Goal: Task Accomplishment & Management: Complete application form

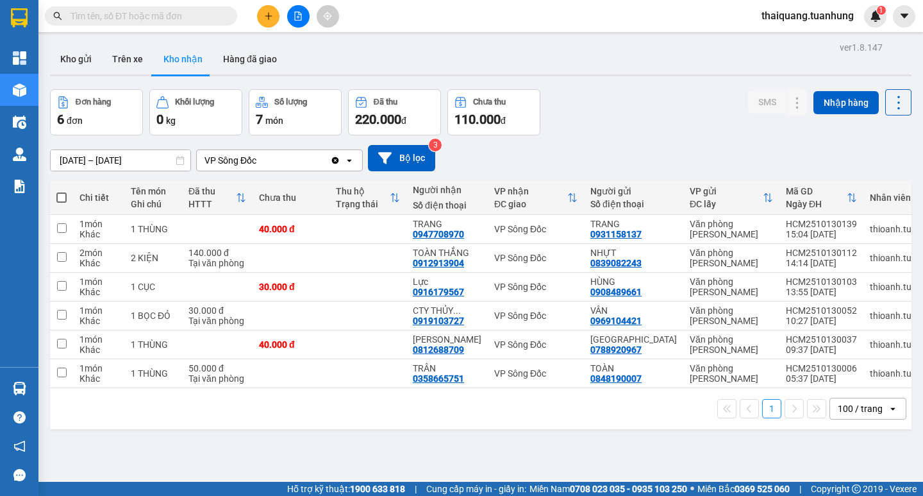
click at [492, 427] on div "1 100 / trang open" at bounding box center [481, 408] width 862 height 41
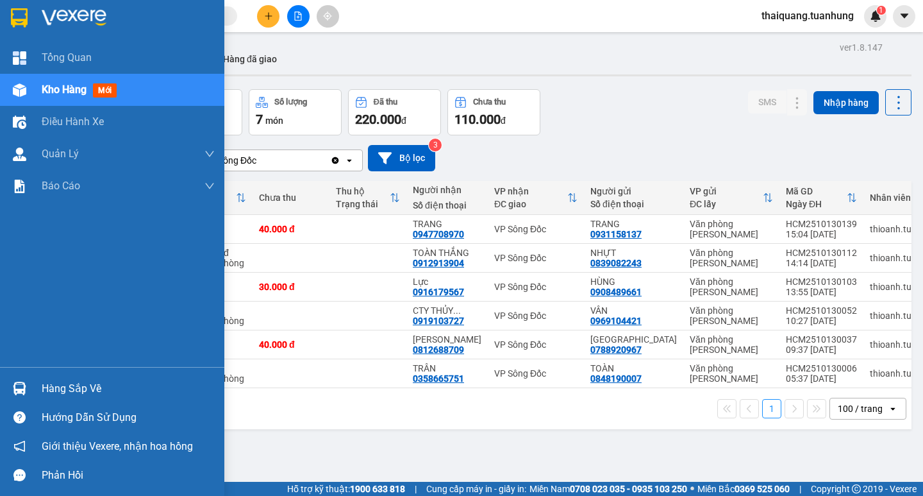
click at [50, 390] on div "Hàng sắp về" at bounding box center [128, 388] width 173 height 19
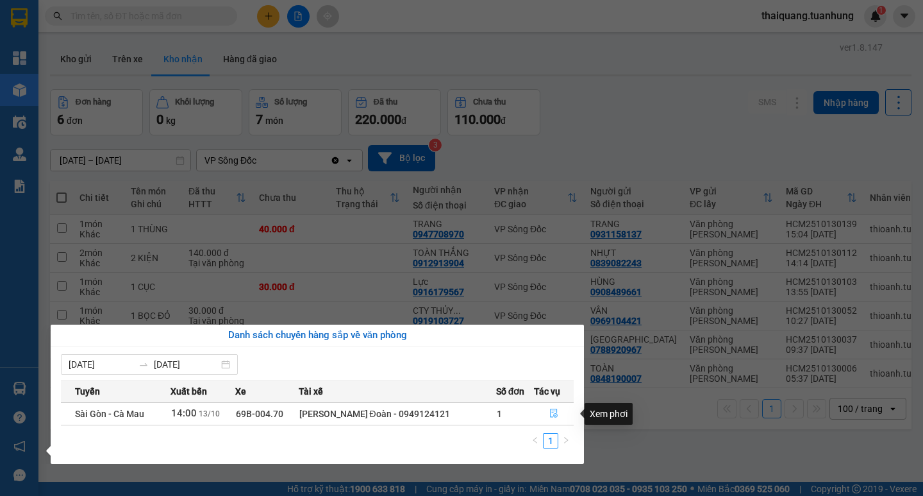
click at [553, 415] on icon "file-done" at bounding box center [553, 412] width 9 height 9
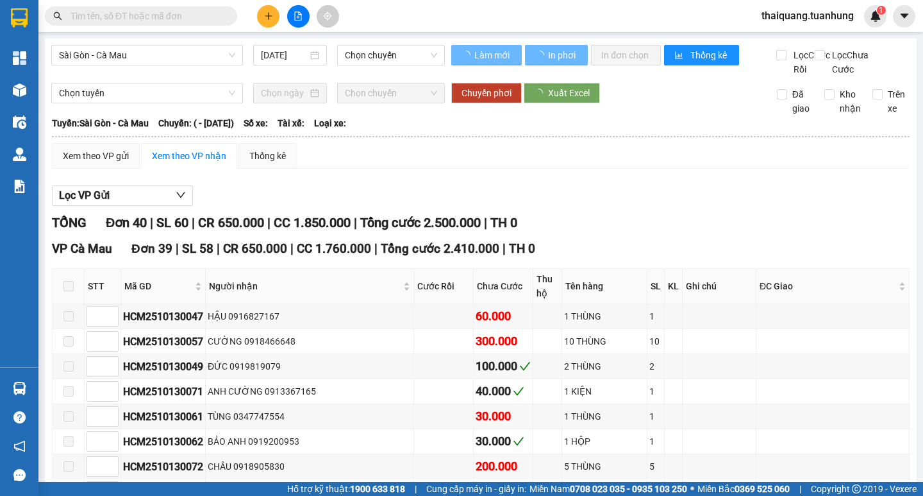
type input "[DATE]"
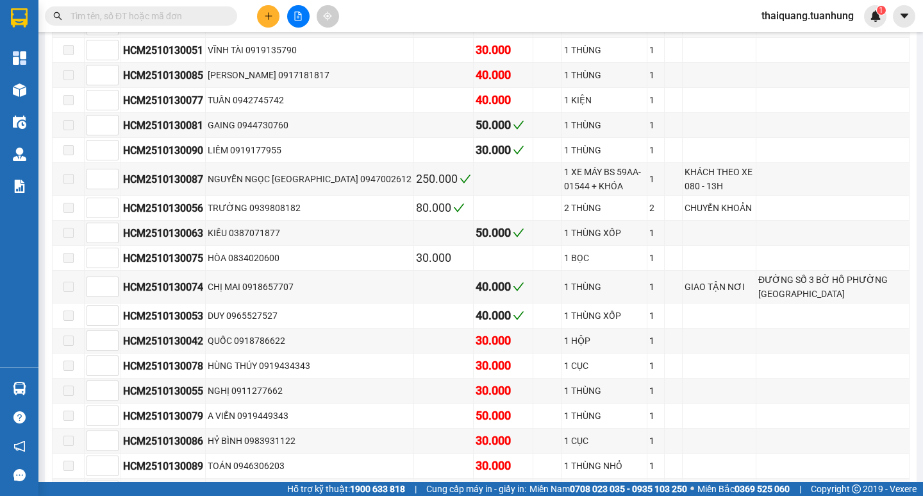
scroll to position [1015, 0]
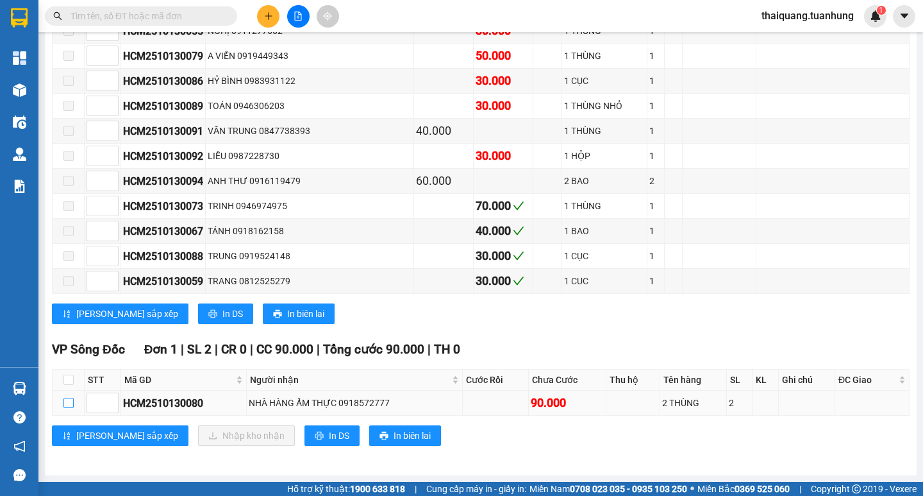
click at [65, 398] on input "checkbox" at bounding box center [68, 402] width 10 height 10
checkbox input "true"
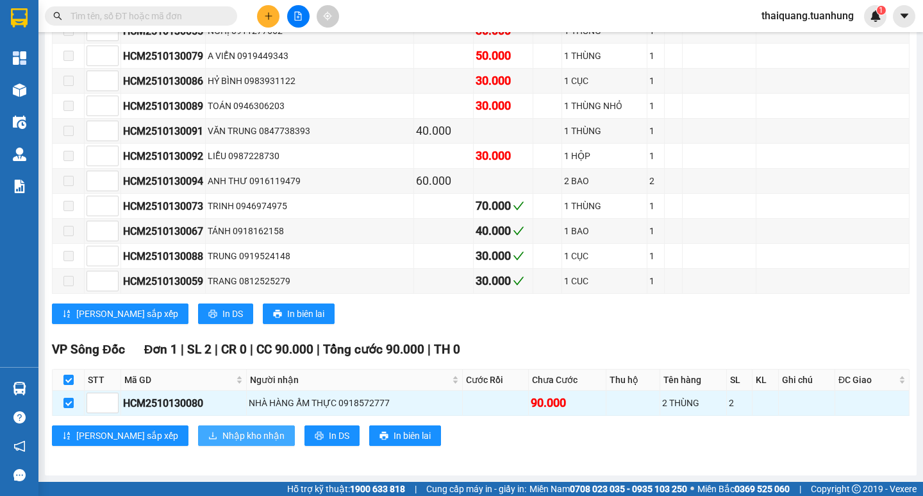
click at [222, 433] on span "Nhập kho nhận" at bounding box center [253, 435] width 62 height 14
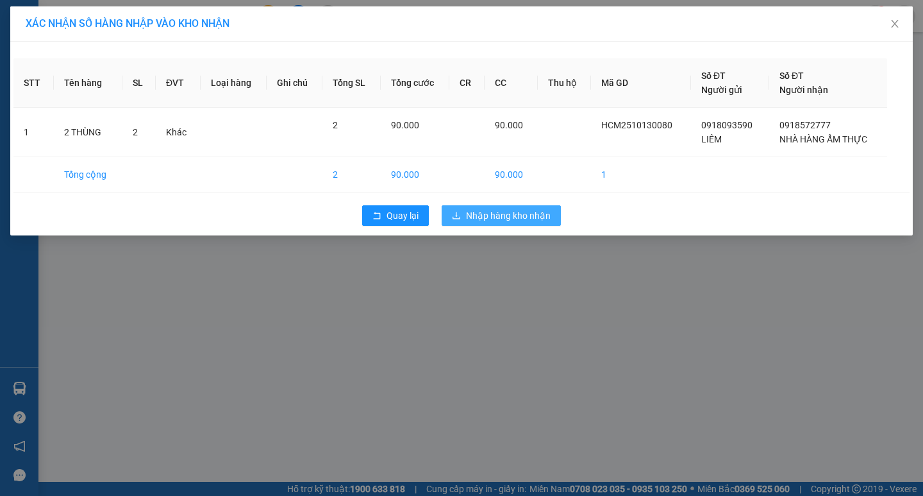
click at [535, 215] on span "Nhập hàng kho nhận" at bounding box center [508, 215] width 85 height 14
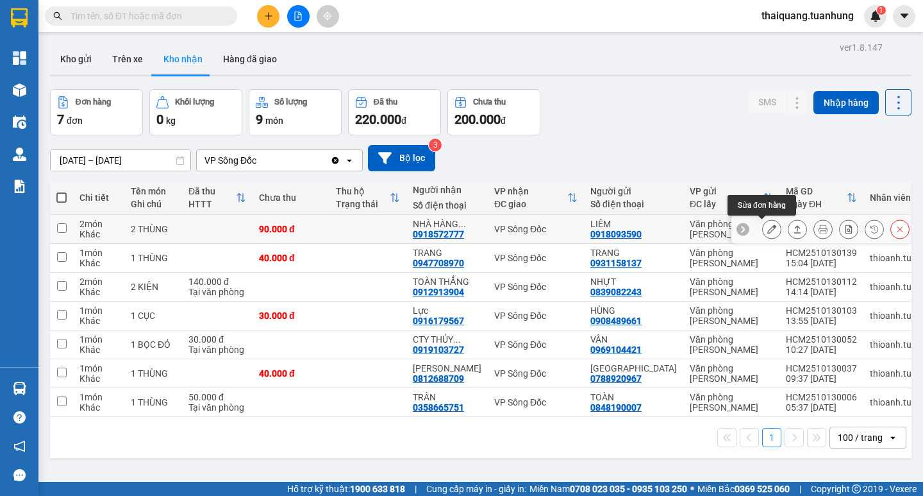
click at [763, 223] on button at bounding box center [772, 229] width 18 height 22
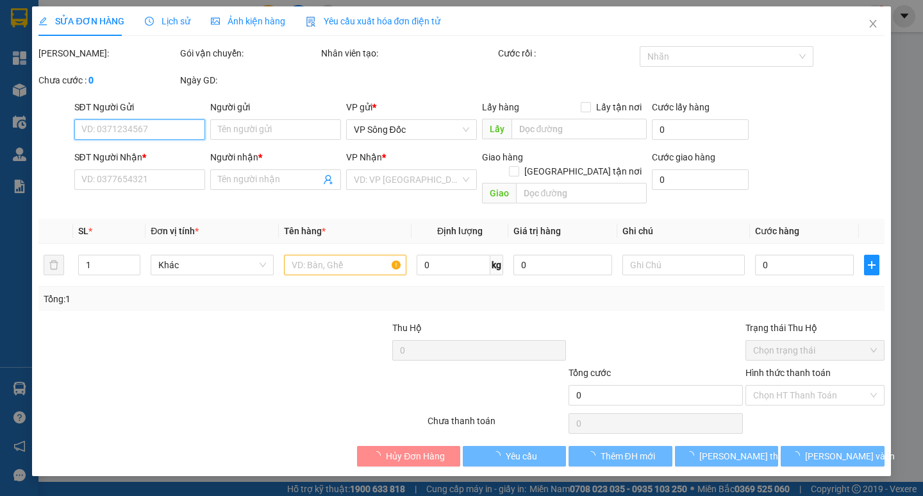
type input "0918093590"
type input "LIÊM"
type input "0918572777"
type input "NHÀ HÀNG ẨM THỰC"
type input "90.000"
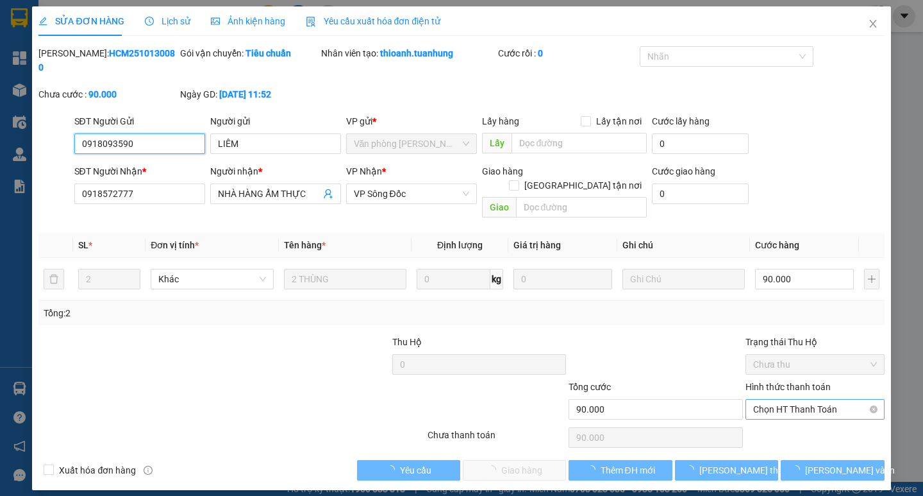
click at [796, 399] on span "Chọn HT Thanh Toán" at bounding box center [815, 408] width 124 height 19
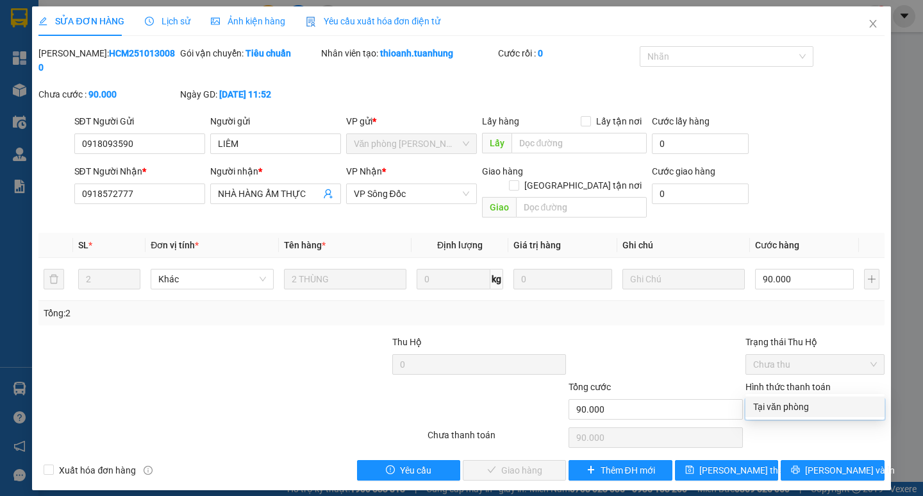
click at [789, 403] on div "Tại văn phòng" at bounding box center [815, 406] width 124 height 14
type input "0"
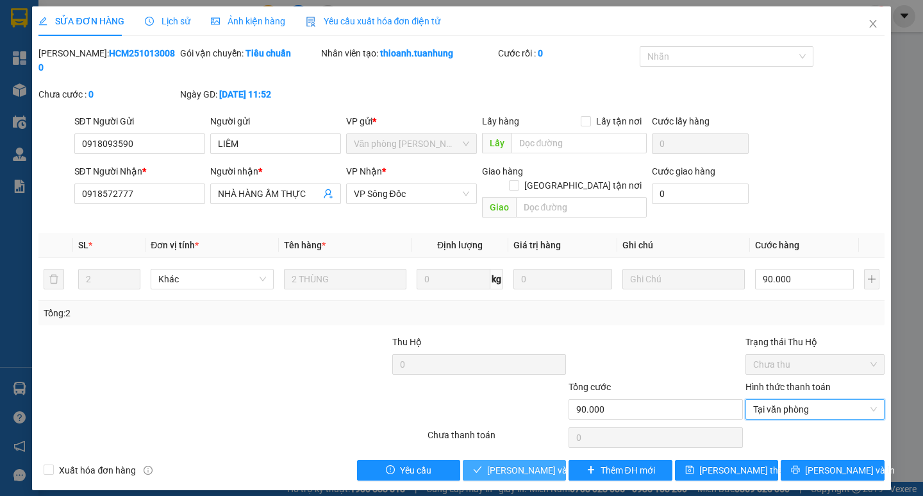
click at [511, 463] on span "[PERSON_NAME] và Giao hàng" at bounding box center [548, 470] width 123 height 14
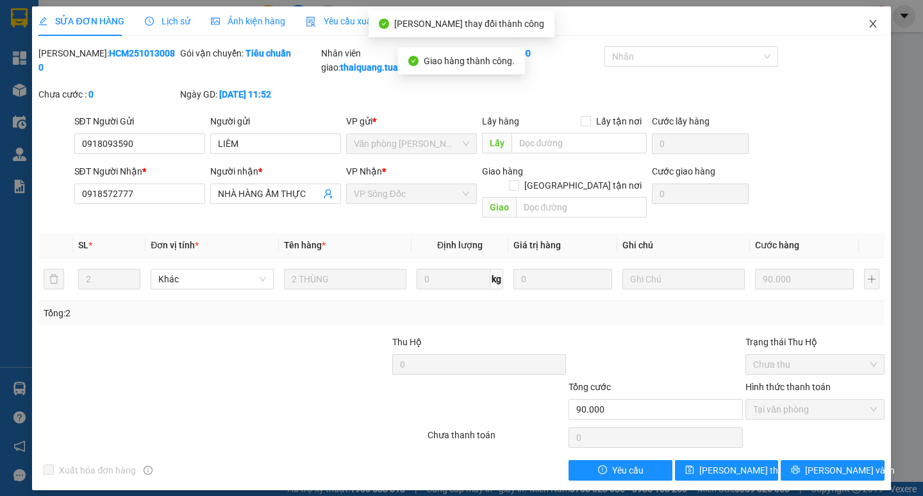
click at [875, 24] on icon "close" at bounding box center [873, 24] width 10 height 10
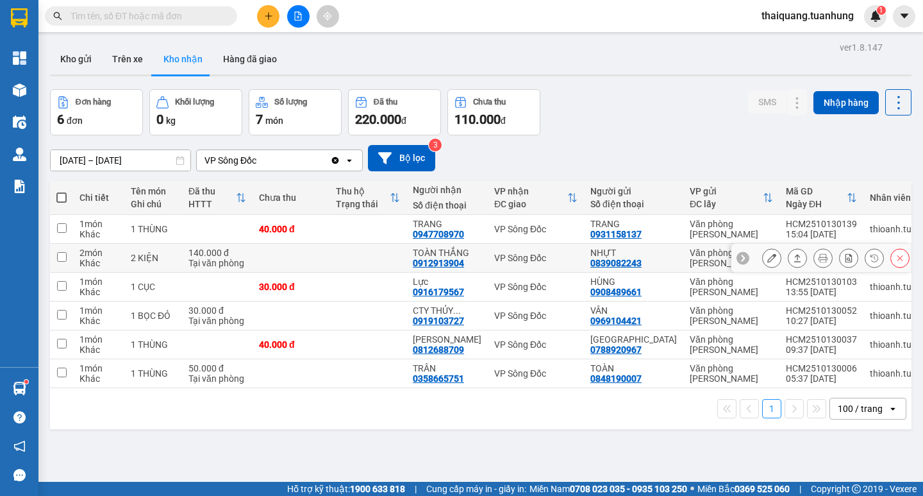
click at [763, 253] on button at bounding box center [772, 258] width 18 height 22
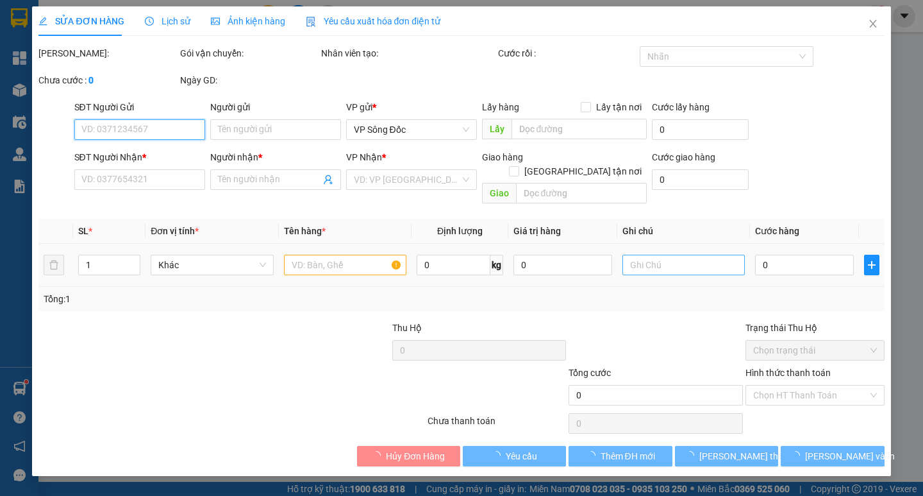
type input "0839082243"
type input "NHỰT"
type input "0912913904"
type input "TOÀN THẮNG"
type input "140.000"
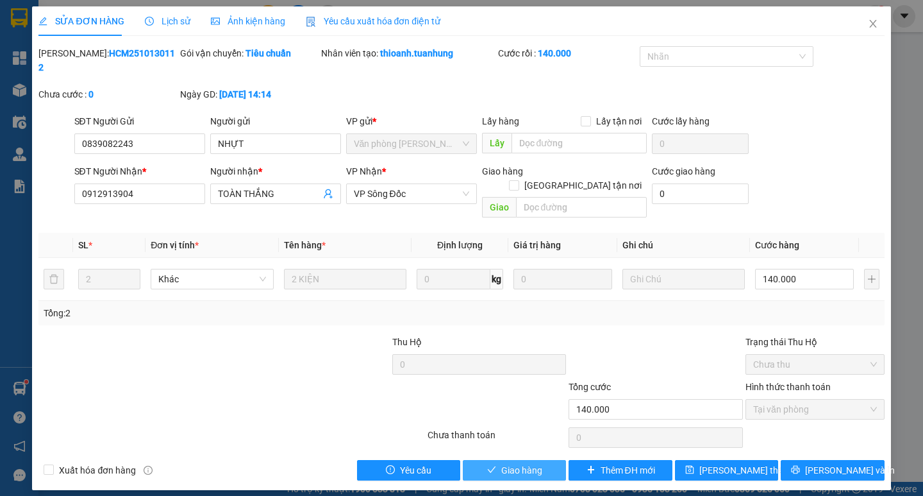
click at [546, 460] on button "Giao hàng" at bounding box center [514, 470] width 103 height 21
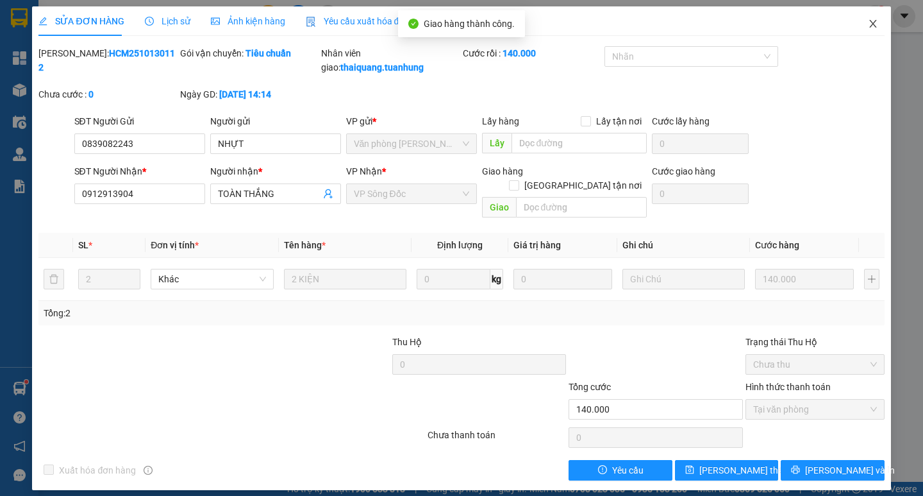
click at [876, 28] on icon "close" at bounding box center [873, 24] width 10 height 10
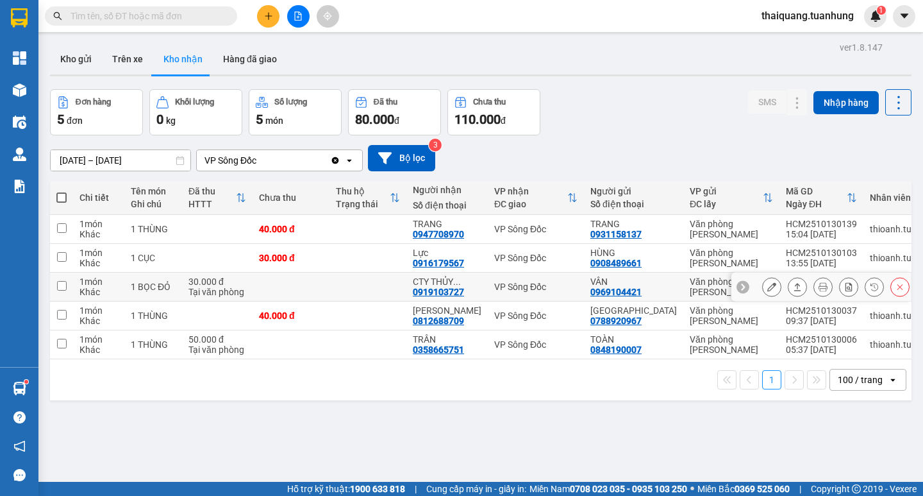
click at [763, 292] on button at bounding box center [772, 287] width 18 height 22
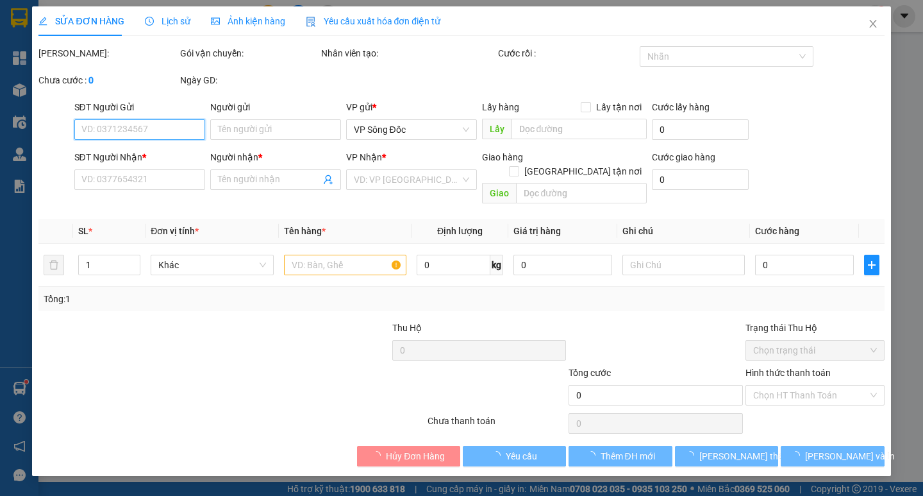
type input "0969104421"
type input "VÂN"
type input "0919103727"
type input "CTY THỦY SẨN NGỌC HUỆ"
type input "30.000"
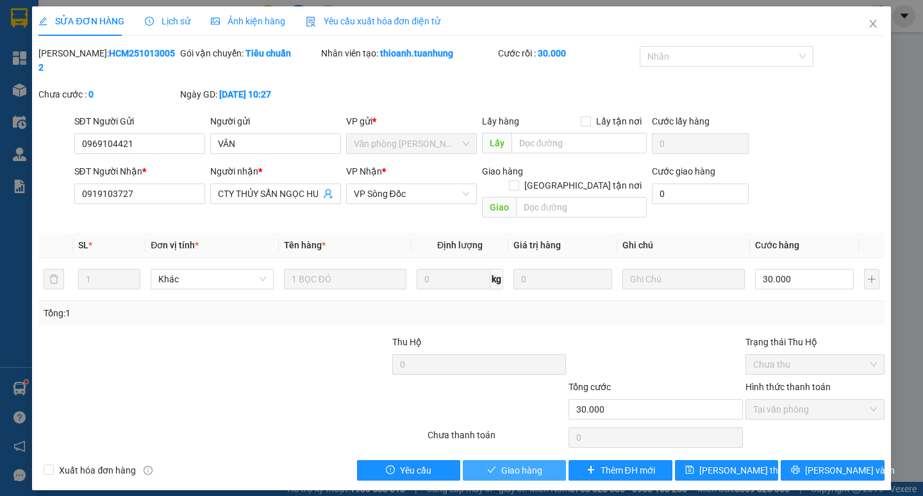
click at [530, 463] on span "Giao hàng" at bounding box center [521, 470] width 41 height 14
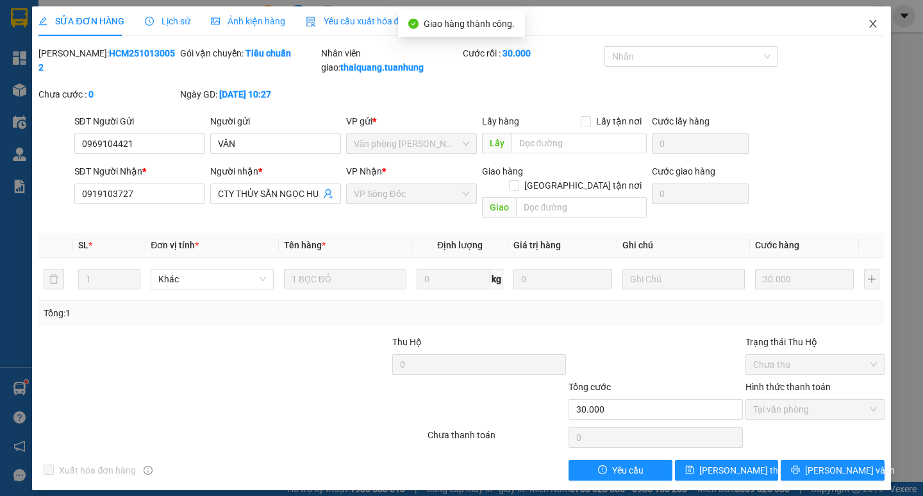
click at [869, 24] on icon "close" at bounding box center [873, 24] width 10 height 10
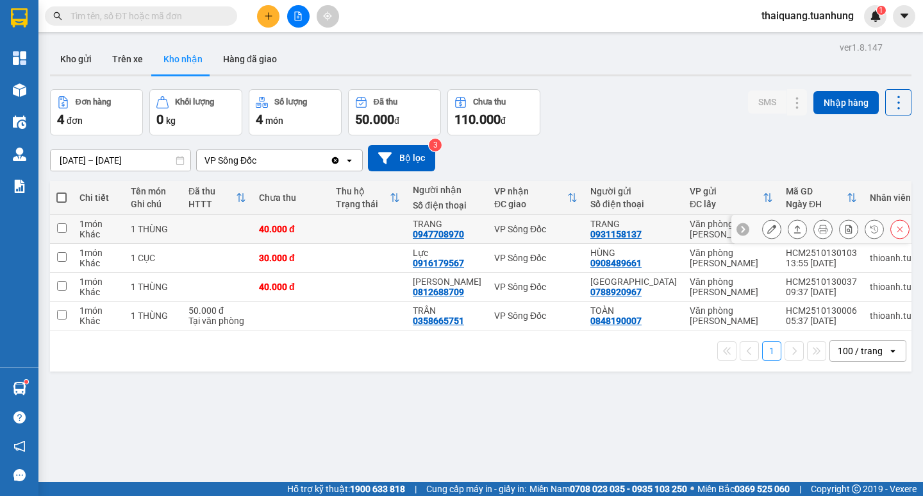
click at [767, 229] on button at bounding box center [772, 229] width 18 height 22
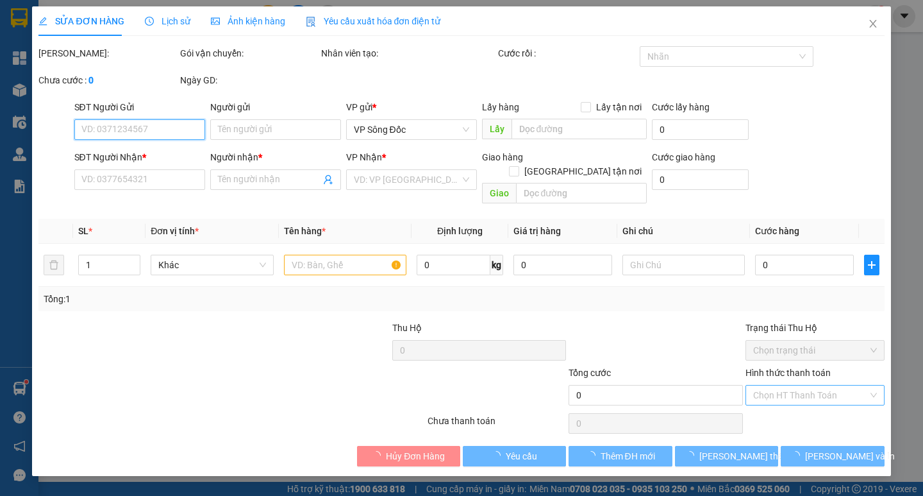
type input "0931158137"
type input "TRANG"
type input "0947708970"
type input "TRANG"
type input "40.000"
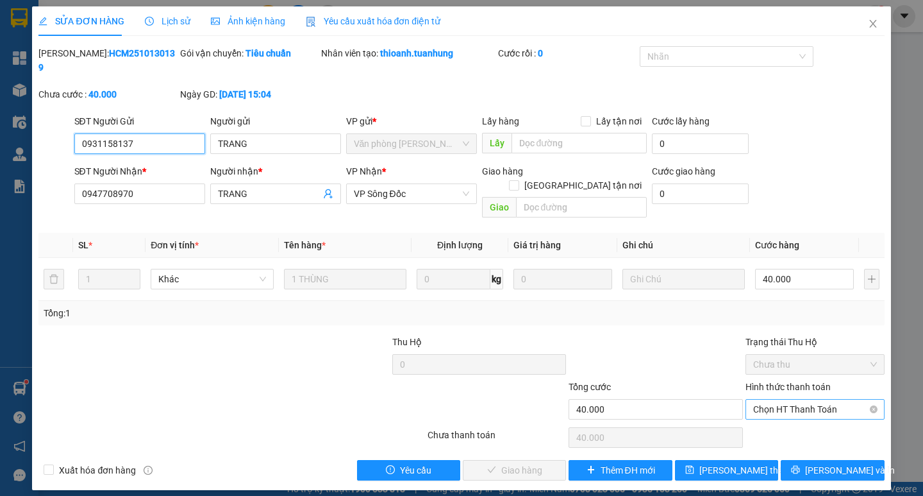
click at [796, 399] on span "Chọn HT Thanh Toán" at bounding box center [815, 408] width 124 height 19
click at [807, 410] on div "Tại văn phòng" at bounding box center [815, 406] width 124 height 14
type input "0"
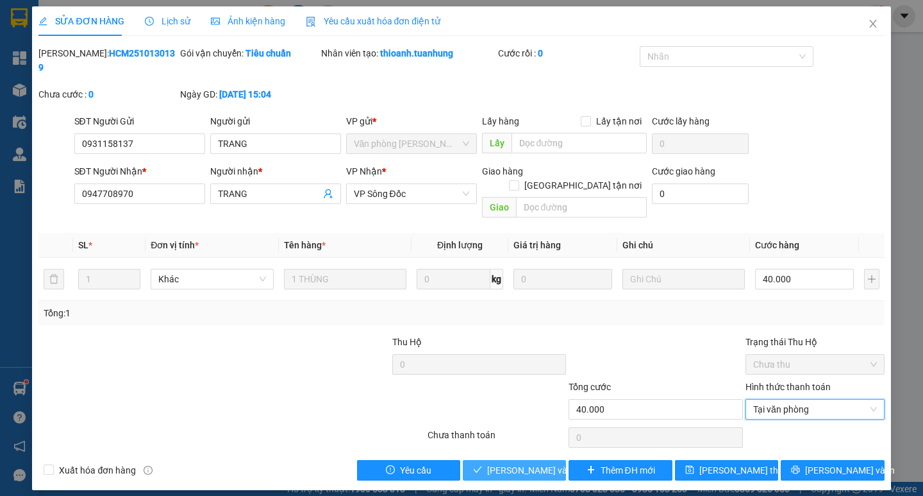
click at [529, 463] on span "[PERSON_NAME] và Giao hàng" at bounding box center [548, 470] width 123 height 14
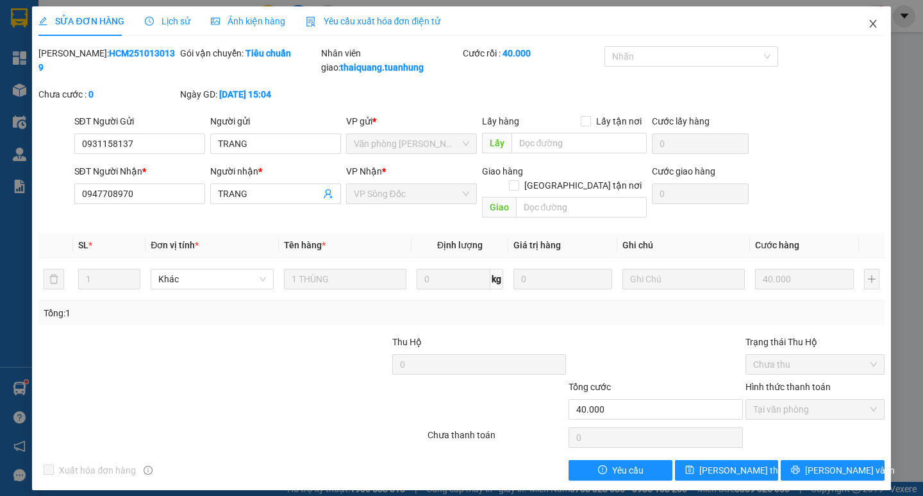
click at [871, 25] on icon "close" at bounding box center [873, 24] width 10 height 10
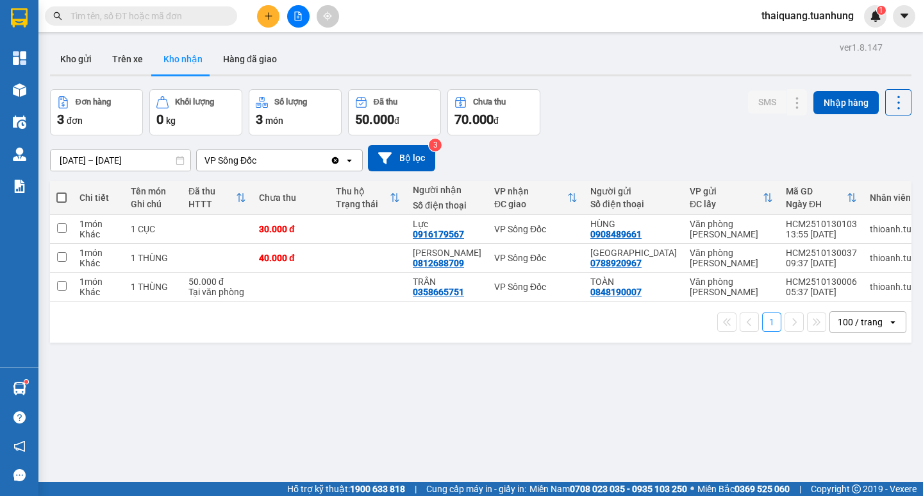
click at [145, 17] on input "text" at bounding box center [146, 16] width 151 height 14
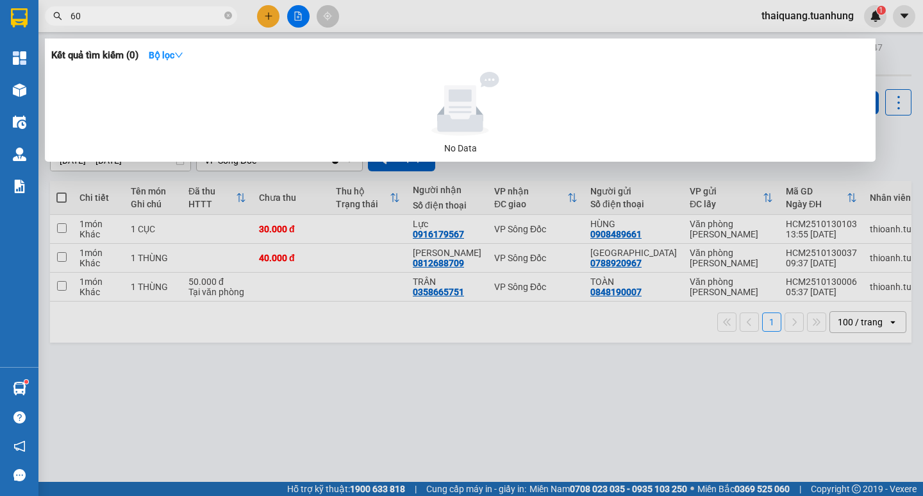
type input "604"
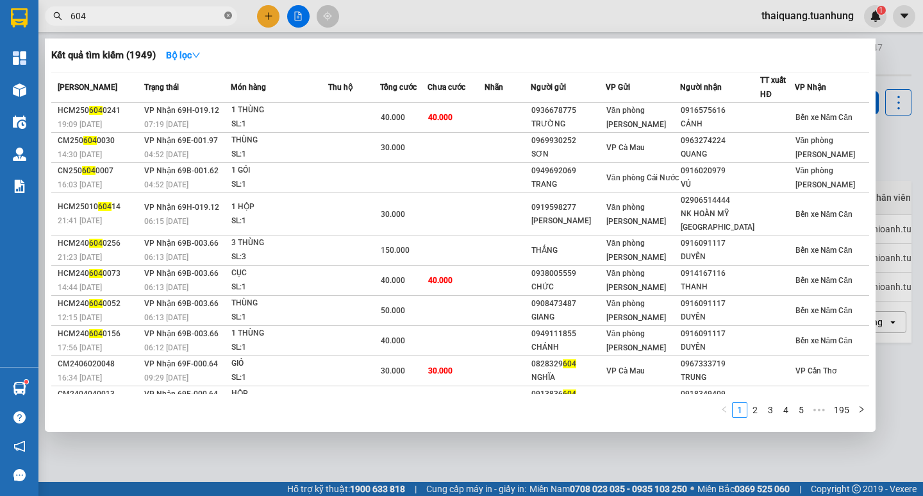
click at [228, 15] on icon "close-circle" at bounding box center [228, 16] width 8 height 8
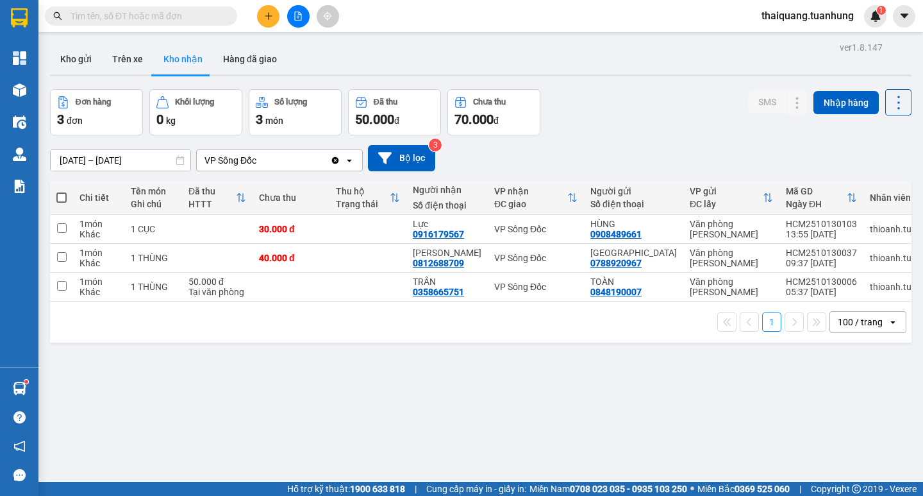
click at [185, 15] on input "text" at bounding box center [146, 16] width 151 height 14
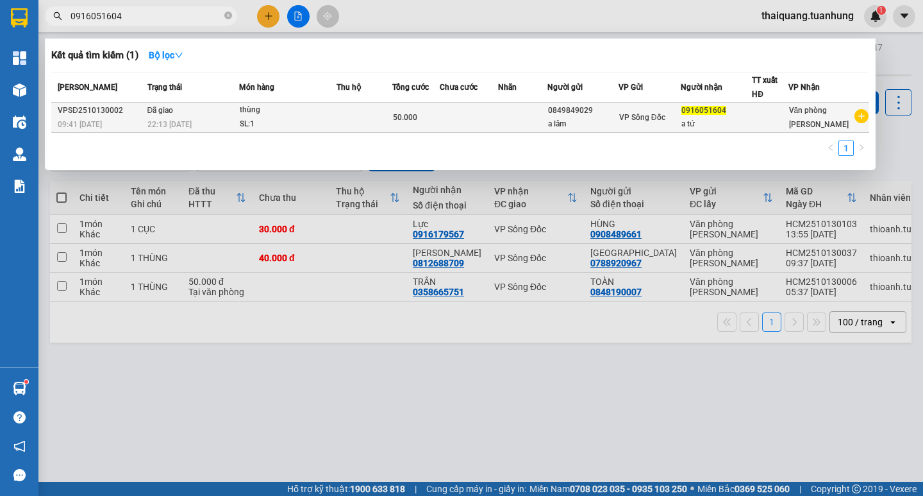
type input "0916051604"
click at [439, 116] on div "50.000" at bounding box center [416, 117] width 46 height 14
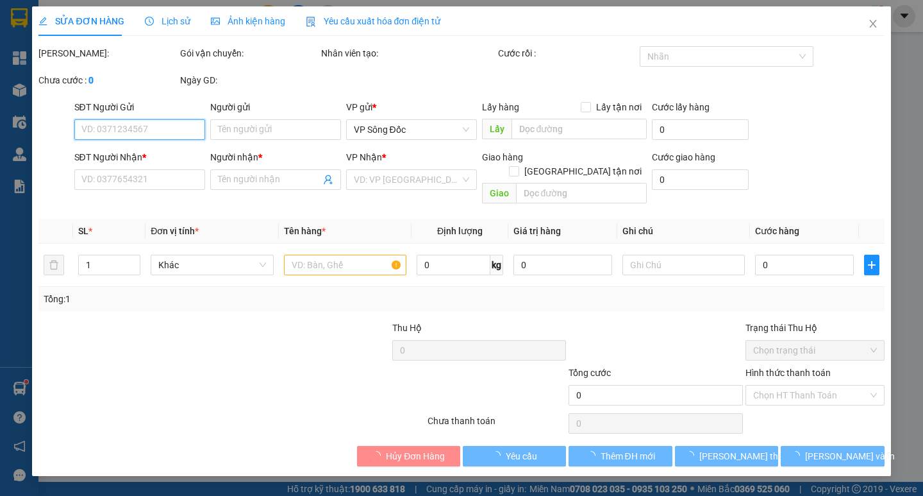
type input "0849849029"
type input "a lâm"
type input "0916051604"
type input "a tứ"
type input "50.000"
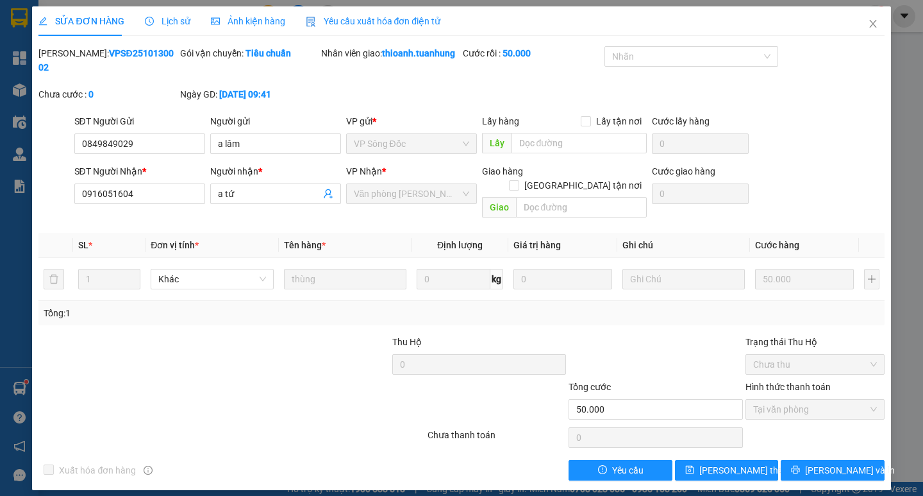
click at [182, 21] on span "Lịch sử" at bounding box center [168, 21] width 46 height 10
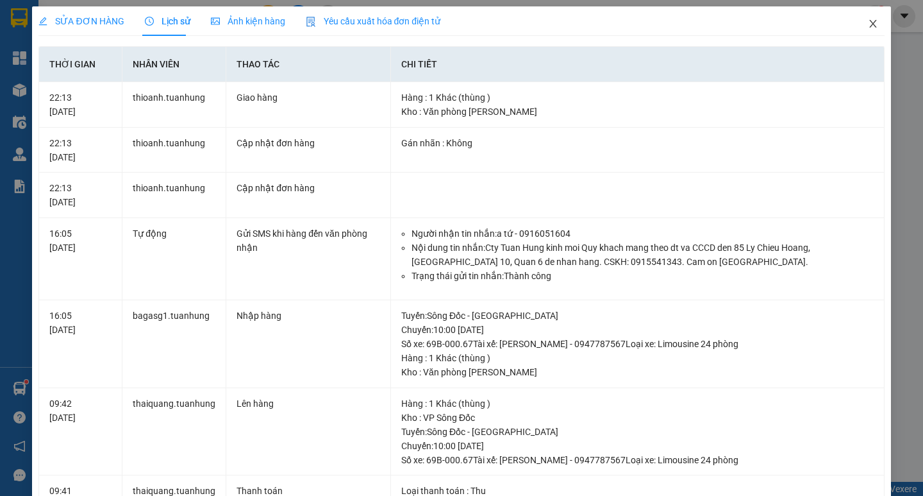
click at [864, 29] on span "Close" at bounding box center [873, 24] width 36 height 36
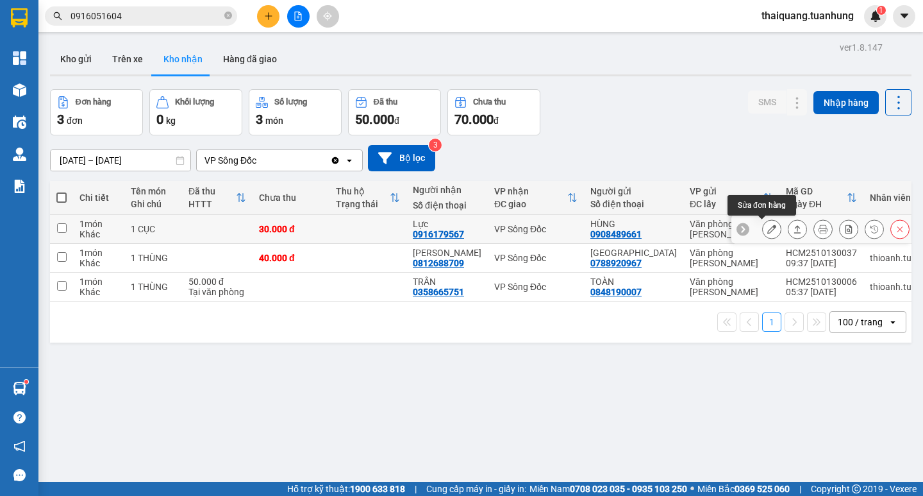
click at [767, 231] on icon at bounding box center [771, 228] width 9 height 9
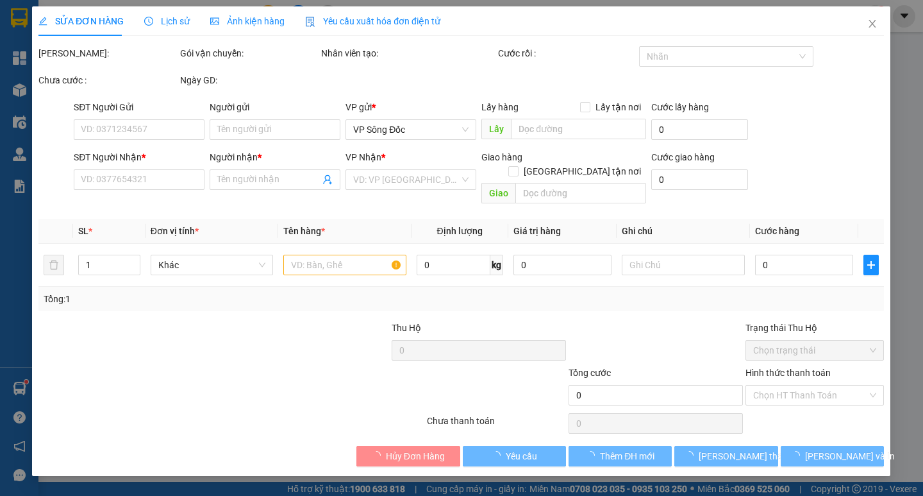
type input "0908489661"
type input "HÙNG"
type input "0916179567"
type input "Lực"
type input "30.000"
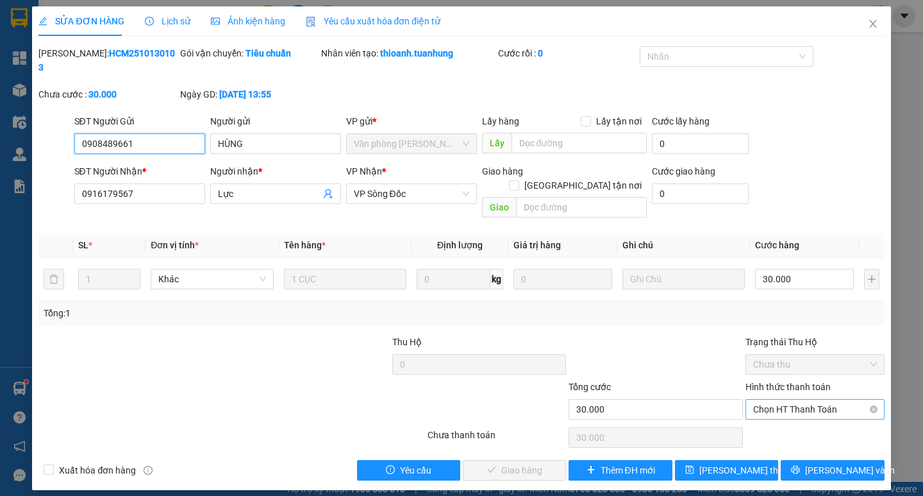
click at [789, 399] on span "Chọn HT Thanh Toán" at bounding box center [815, 408] width 124 height 19
click at [796, 405] on div "Tại văn phòng" at bounding box center [815, 406] width 124 height 14
type input "0"
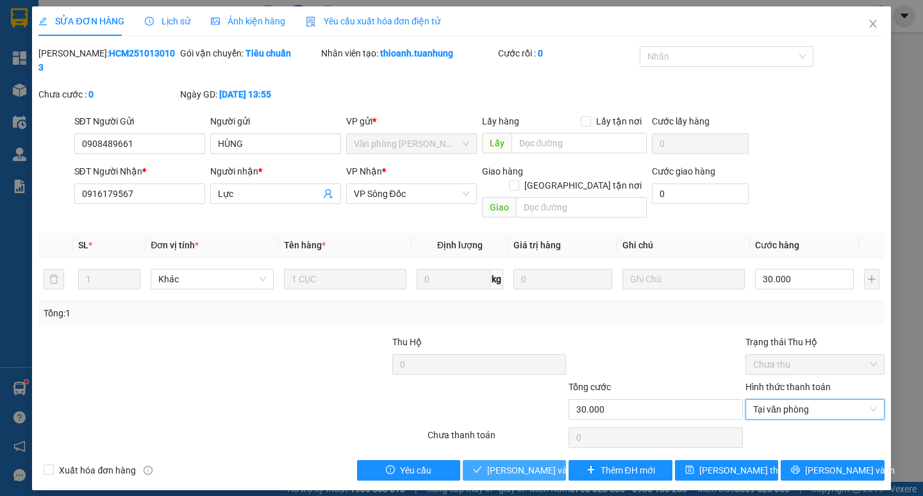
click at [530, 463] on span "[PERSON_NAME] và Giao hàng" at bounding box center [548, 470] width 123 height 14
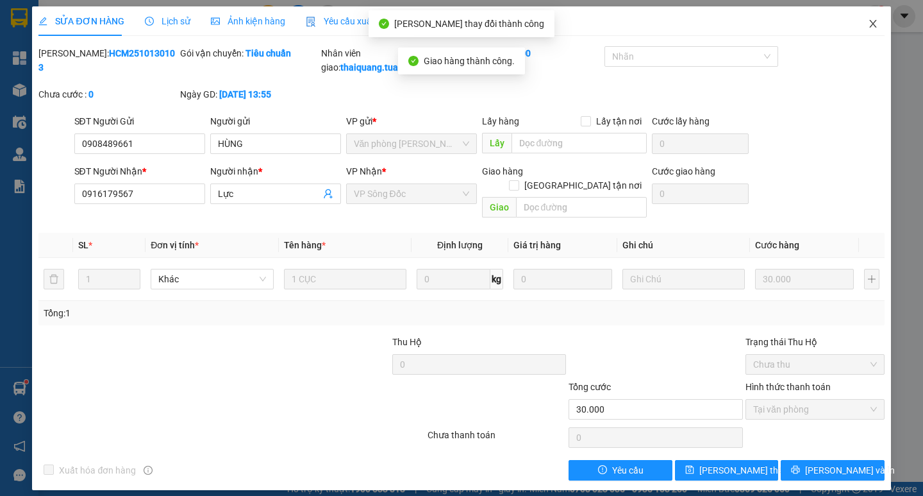
click at [873, 24] on icon "close" at bounding box center [872, 24] width 7 height 8
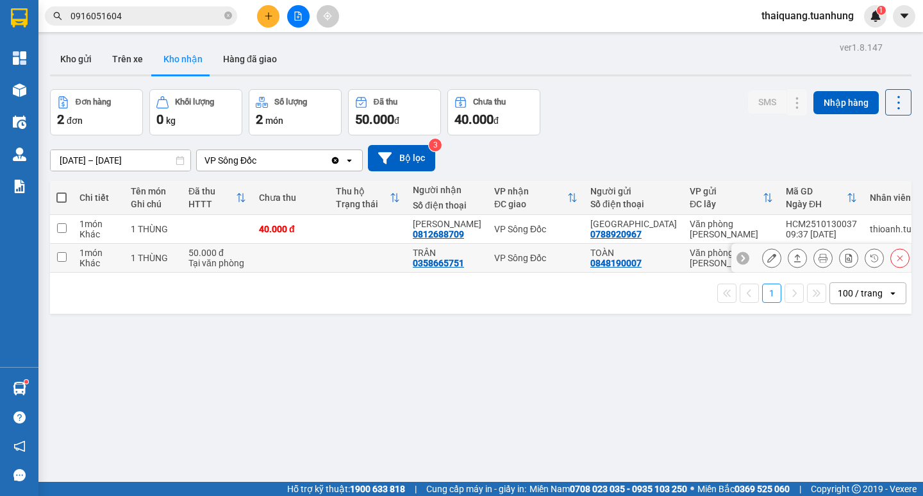
click at [870, 258] on icon at bounding box center [874, 257] width 9 height 9
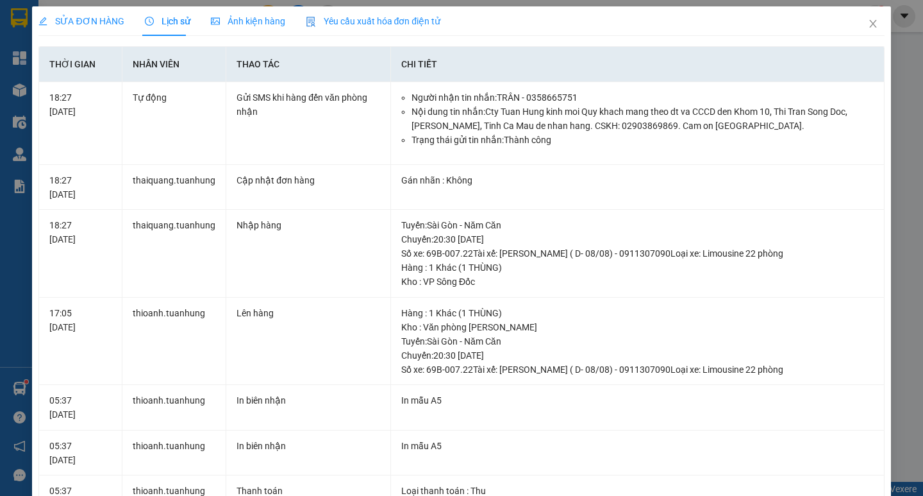
click at [169, 22] on span "Lịch sử" at bounding box center [168, 21] width 46 height 10
click at [868, 28] on icon "close" at bounding box center [873, 24] width 10 height 10
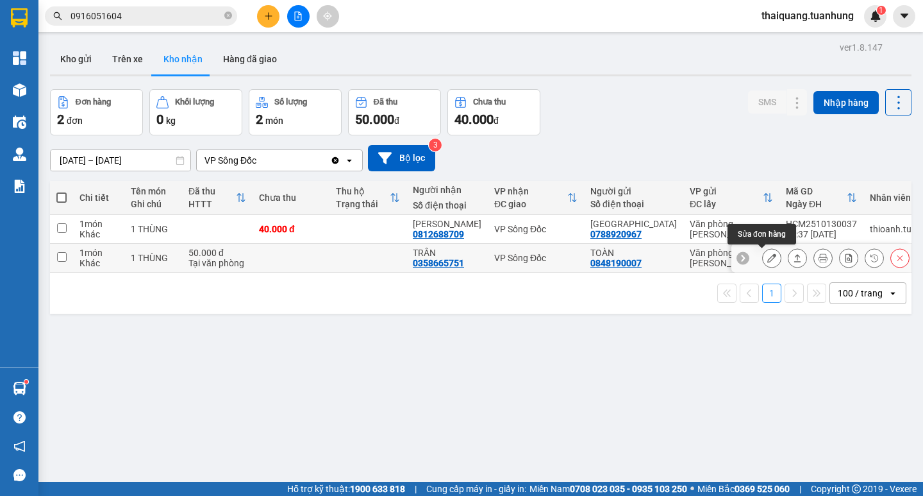
click at [767, 260] on icon at bounding box center [771, 257] width 9 height 9
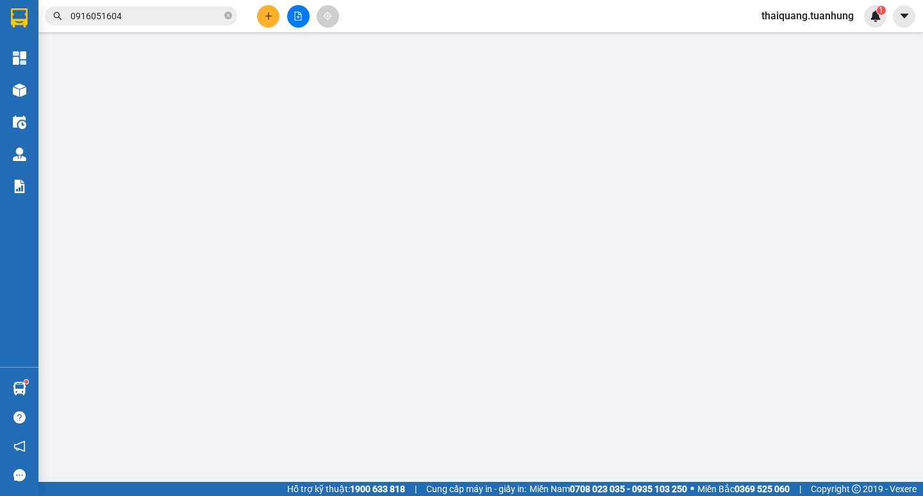
type input "0848190007"
type input "TOÀN"
type input "0358665751"
type input "TRÂN"
type input "50.000"
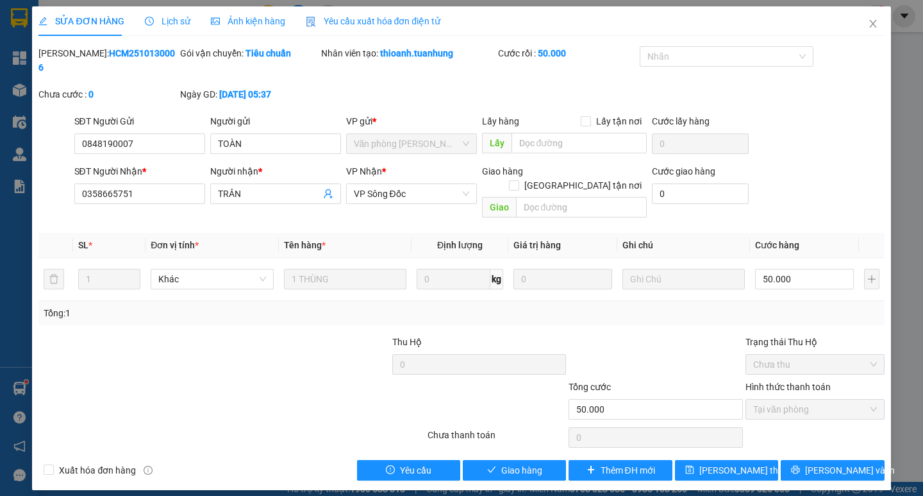
click at [185, 21] on span "Lịch sử" at bounding box center [168, 21] width 46 height 10
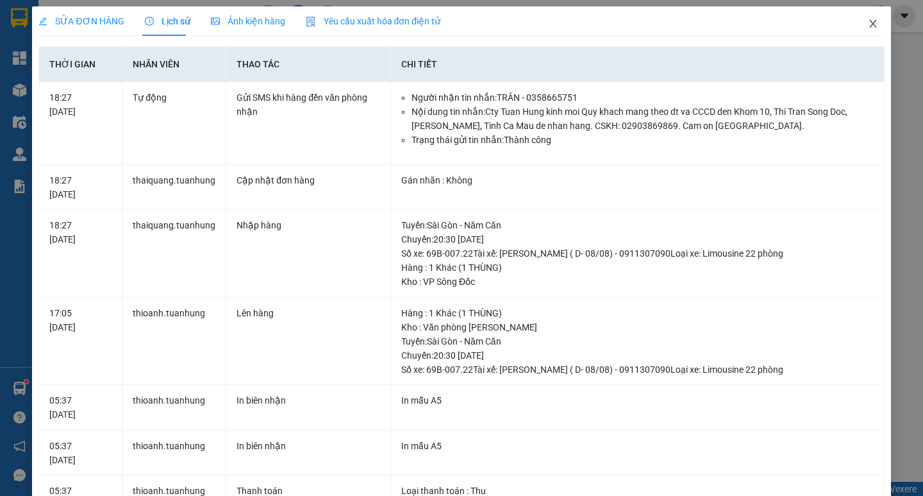
click at [869, 22] on icon "close" at bounding box center [872, 24] width 7 height 8
